Goal: Information Seeking & Learning: Compare options

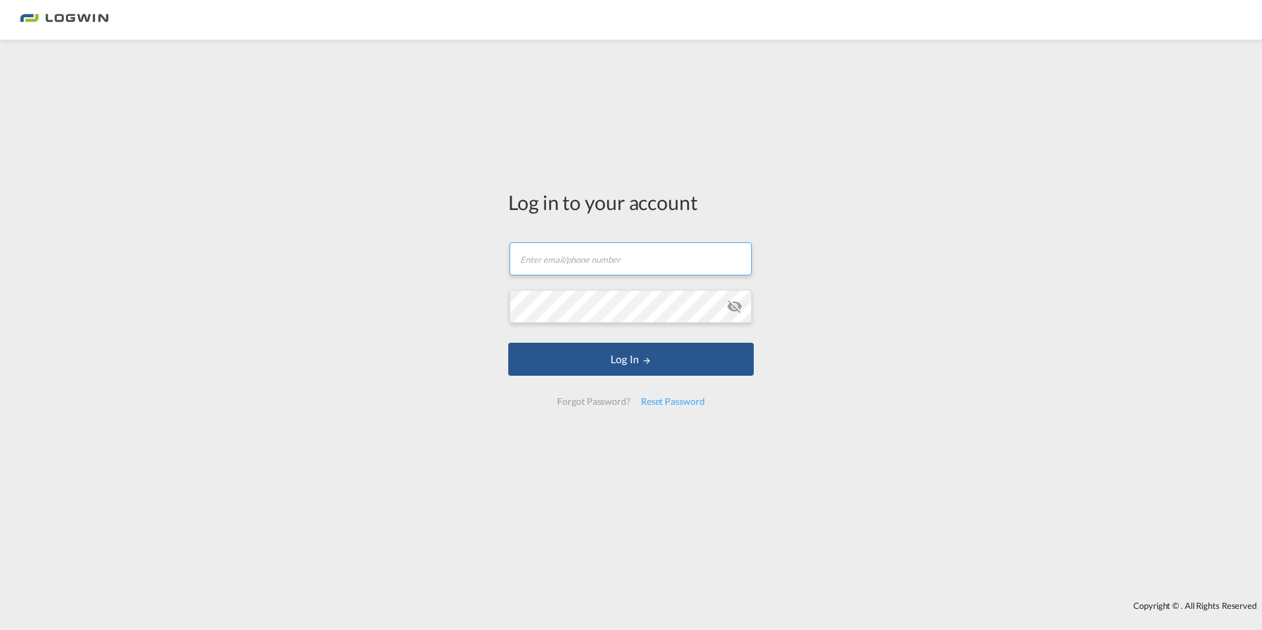
type input "[PERSON_NAME][EMAIL_ADDRESS][PERSON_NAME][DOMAIN_NAME]"
click at [673, 358] on button "Log In" at bounding box center [631, 359] width 246 height 33
